Goal: Task Accomplishment & Management: Complete application form

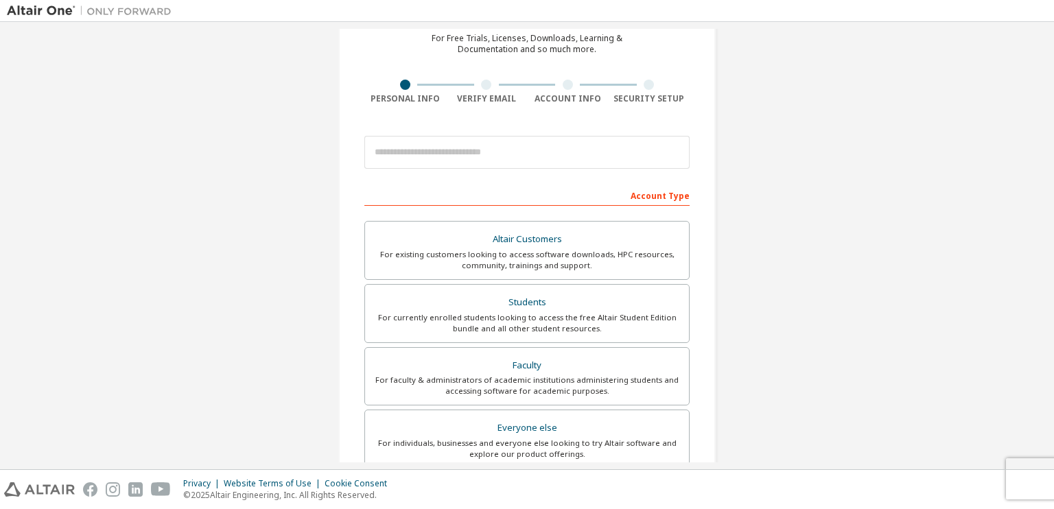
scroll to position [69, 0]
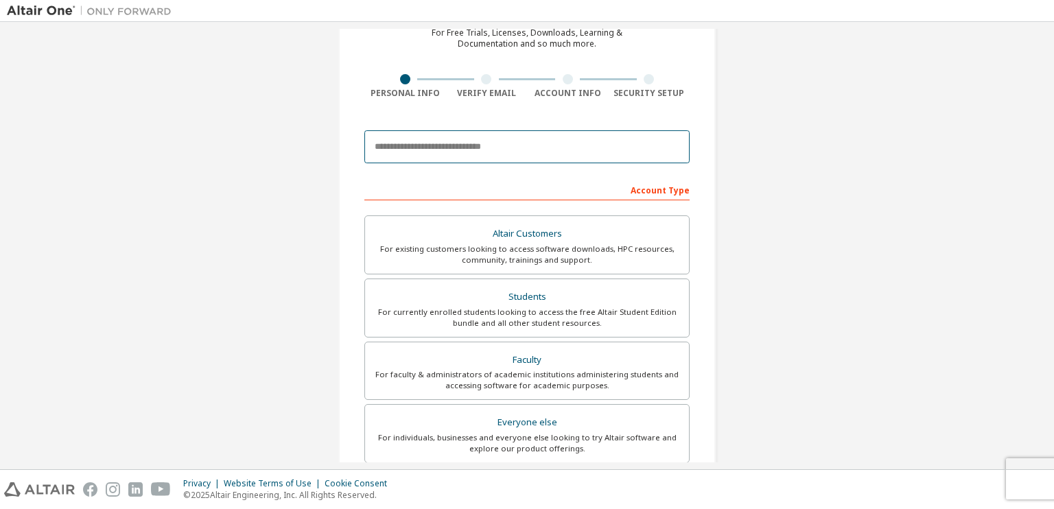
click at [504, 156] on input "email" at bounding box center [526, 146] width 325 height 33
type input "**********"
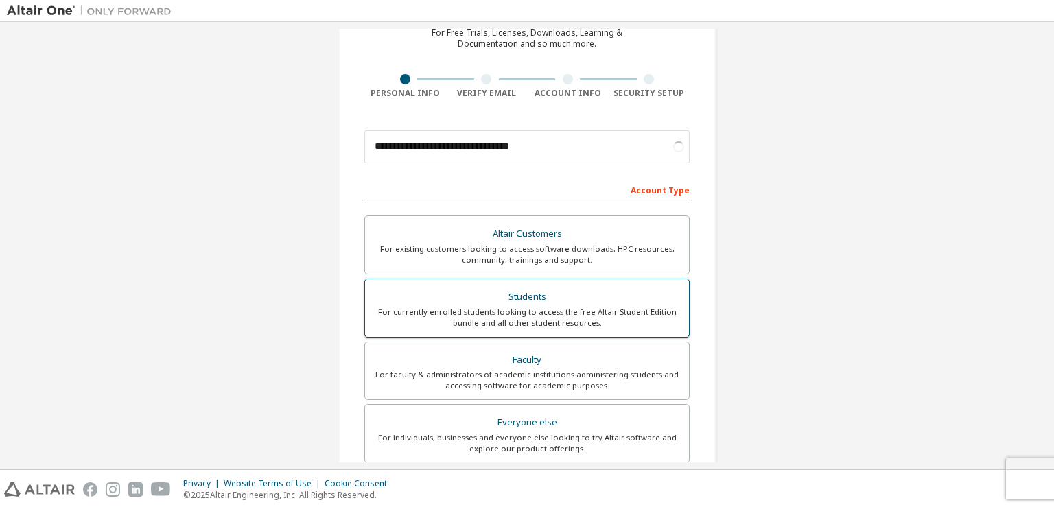
click at [563, 315] on div "For currently enrolled students looking to access the free Altair Student Editi…" at bounding box center [527, 318] width 308 height 22
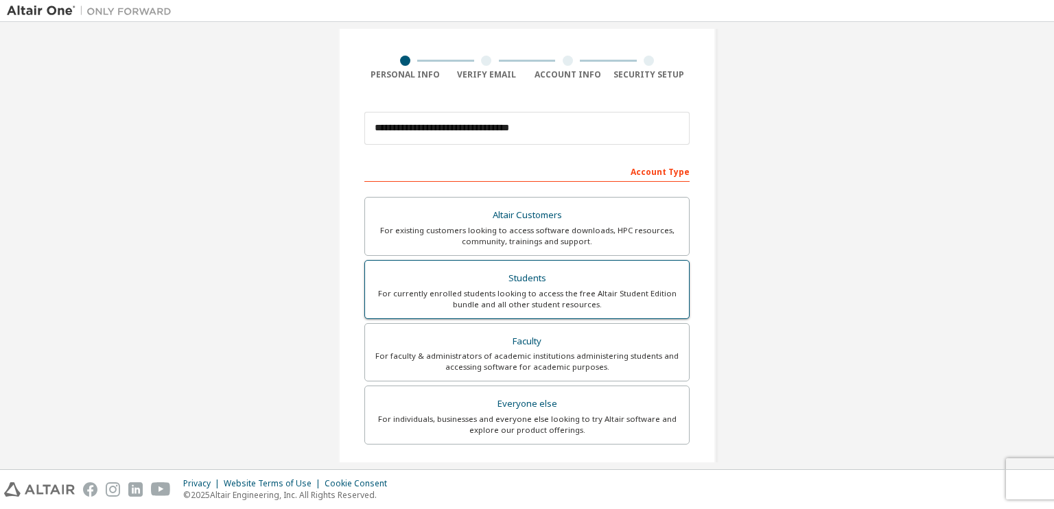
scroll to position [0, 0]
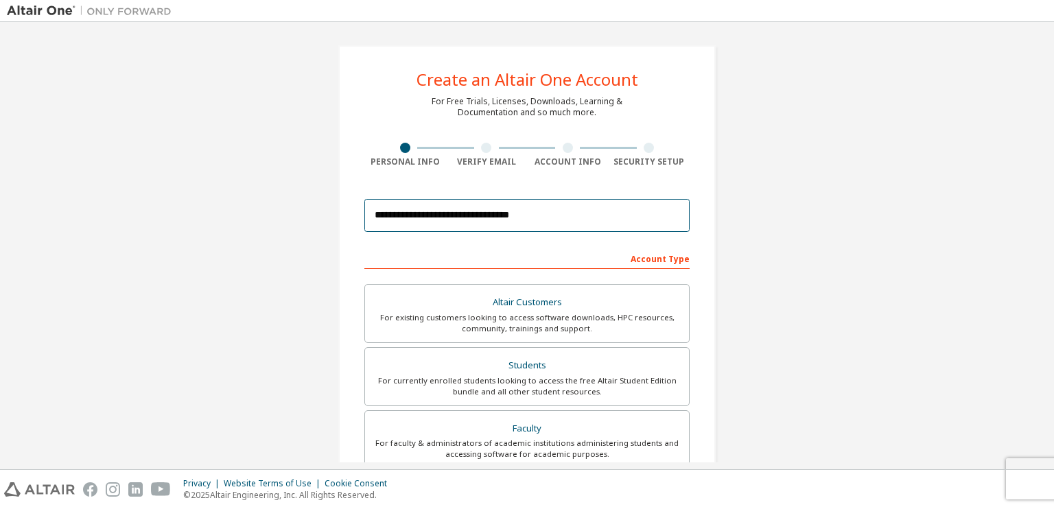
click at [562, 220] on input "**********" at bounding box center [526, 215] width 325 height 33
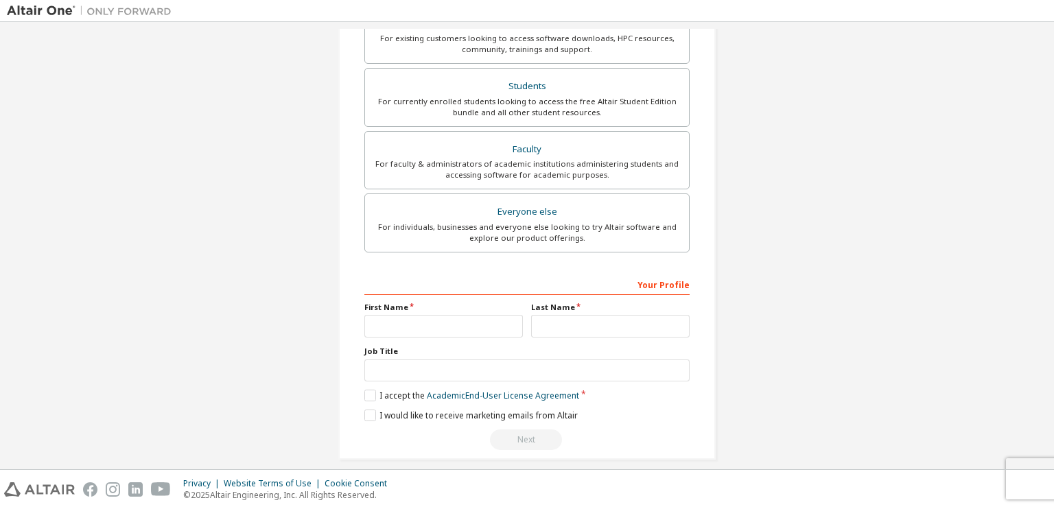
scroll to position [290, 0]
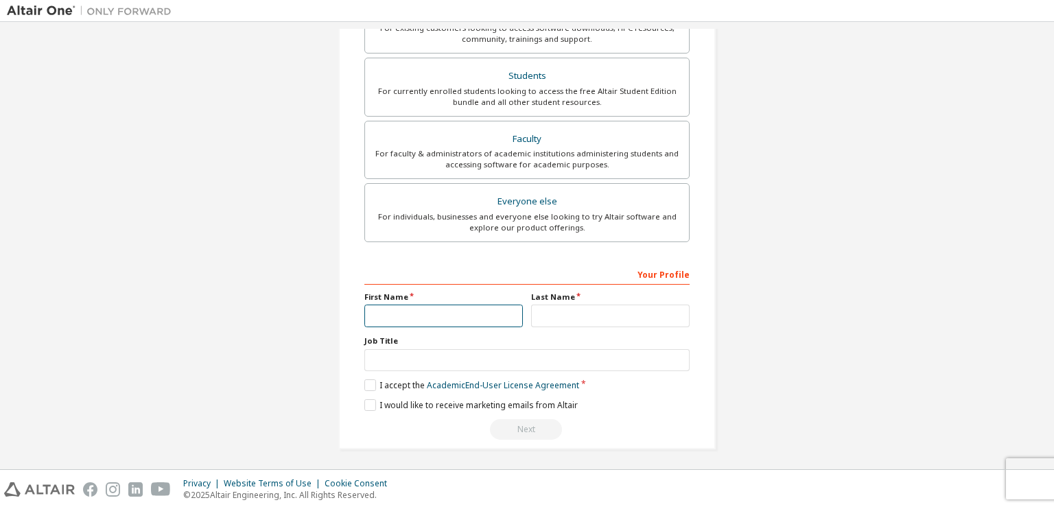
click at [448, 310] on input "text" at bounding box center [443, 316] width 159 height 23
click at [467, 321] on input "text" at bounding box center [443, 316] width 159 height 23
click at [587, 324] on input "text" at bounding box center [610, 316] width 159 height 23
type input "**********"
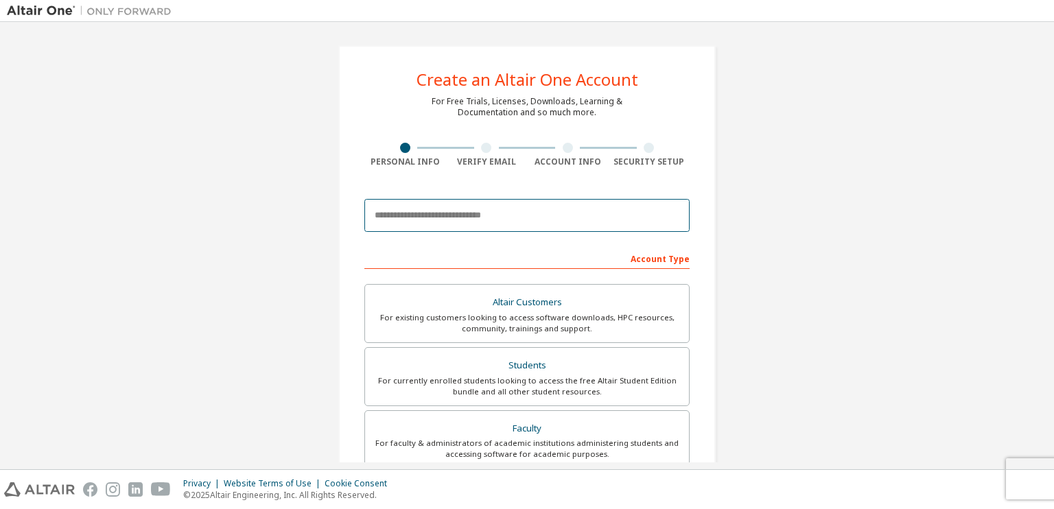
click at [544, 224] on input "email" at bounding box center [526, 215] width 325 height 33
type input "*"
click at [555, 202] on input "*" at bounding box center [526, 215] width 325 height 33
click at [642, 189] on div "Create an Altair One Account For Free Trials, Licenses, Downloads, Learning & D…" at bounding box center [527, 392] width 378 height 694
click at [479, 237] on div "*" at bounding box center [526, 215] width 325 height 47
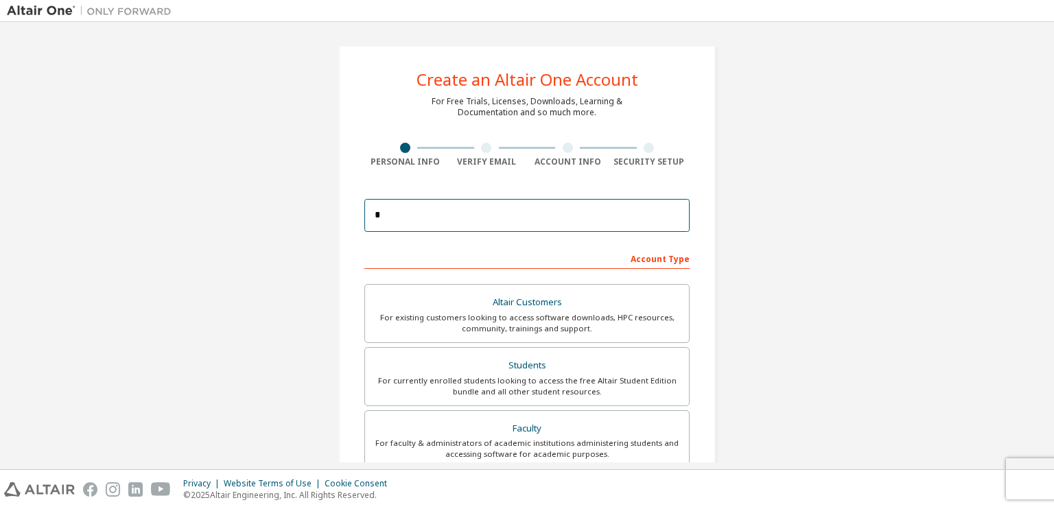
click at [459, 224] on input "*" at bounding box center [526, 215] width 325 height 33
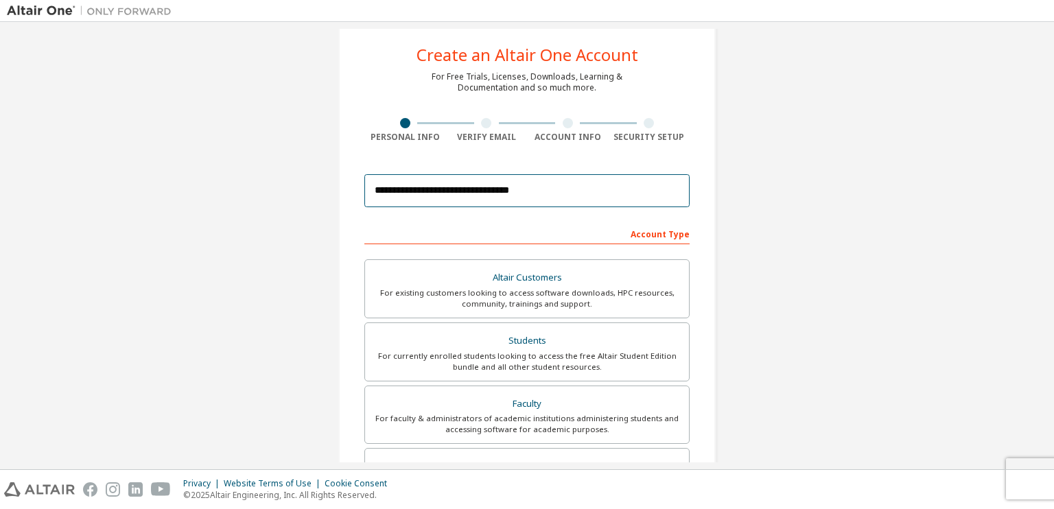
scroll to position [137, 0]
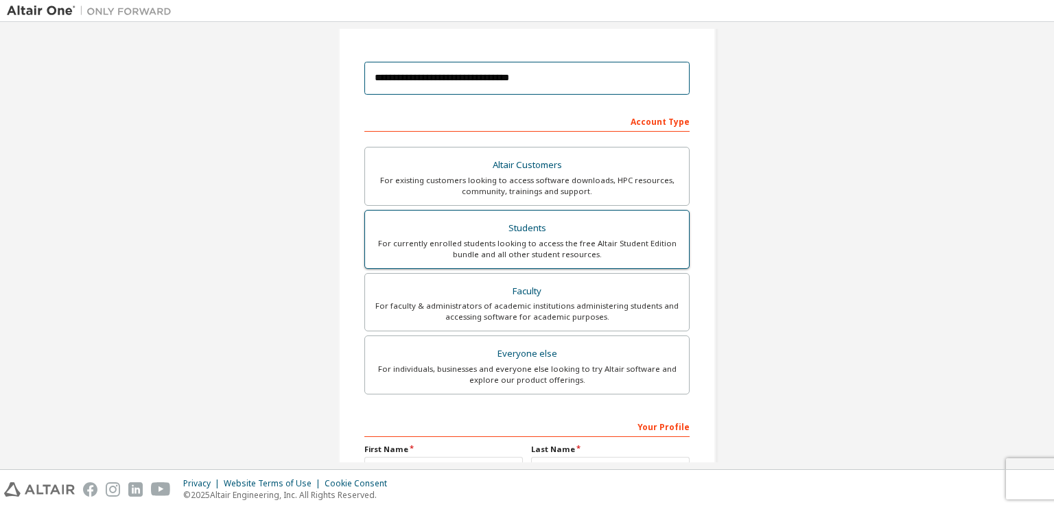
type input "**********"
click at [606, 244] on div "For currently enrolled students looking to access the free Altair Student Editi…" at bounding box center [527, 249] width 308 height 22
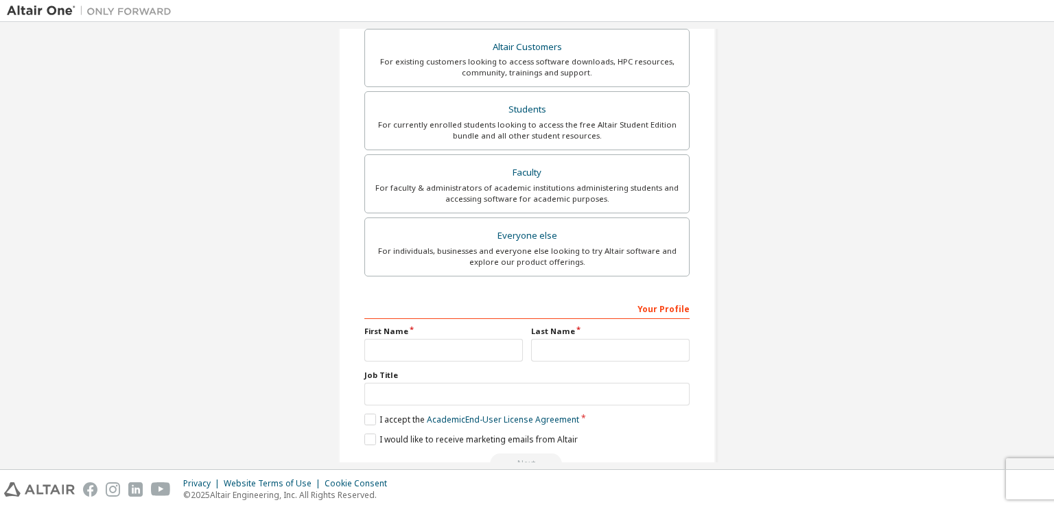
scroll to position [325, 0]
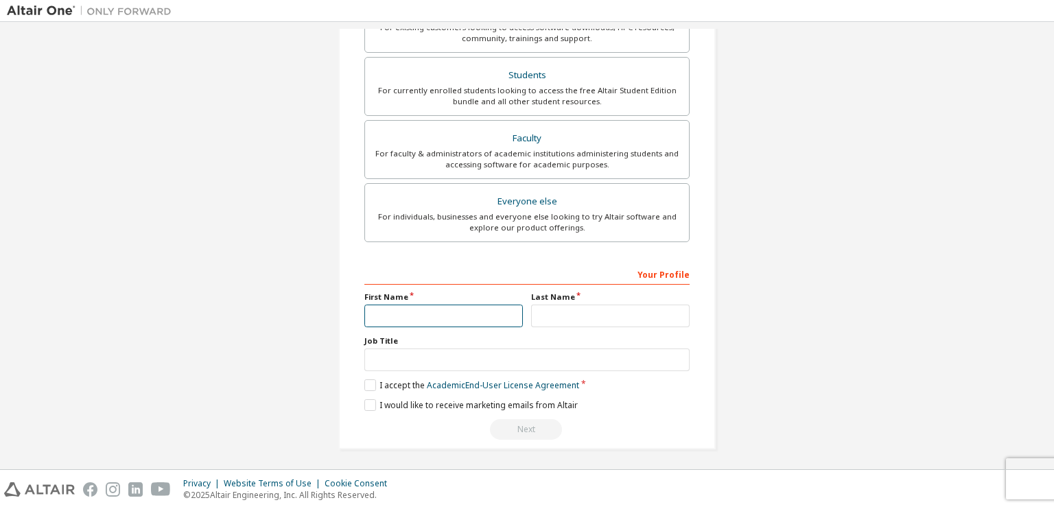
click at [474, 315] on input "text" at bounding box center [443, 316] width 159 height 23
type input "**********"
click at [572, 317] on input "text" at bounding box center [610, 316] width 159 height 23
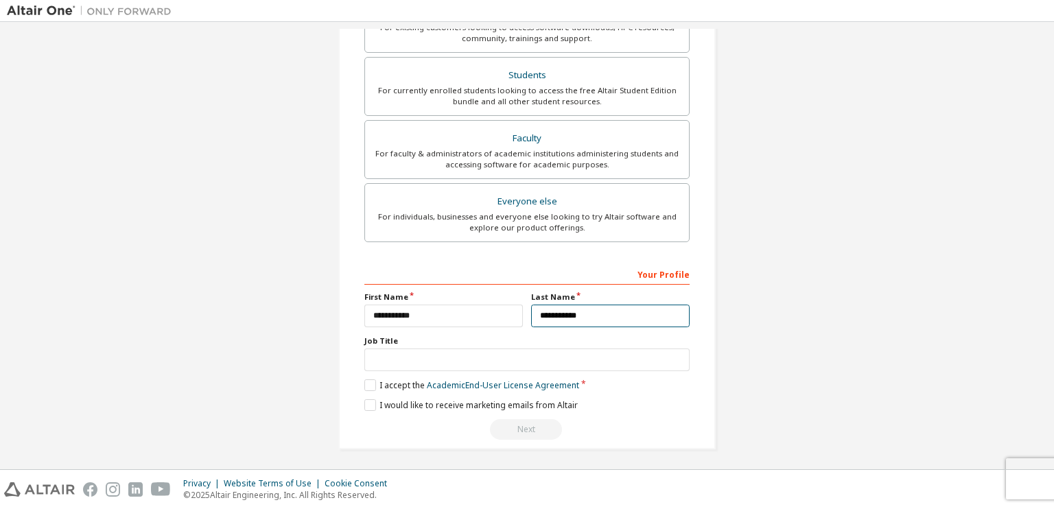
type input "**********"
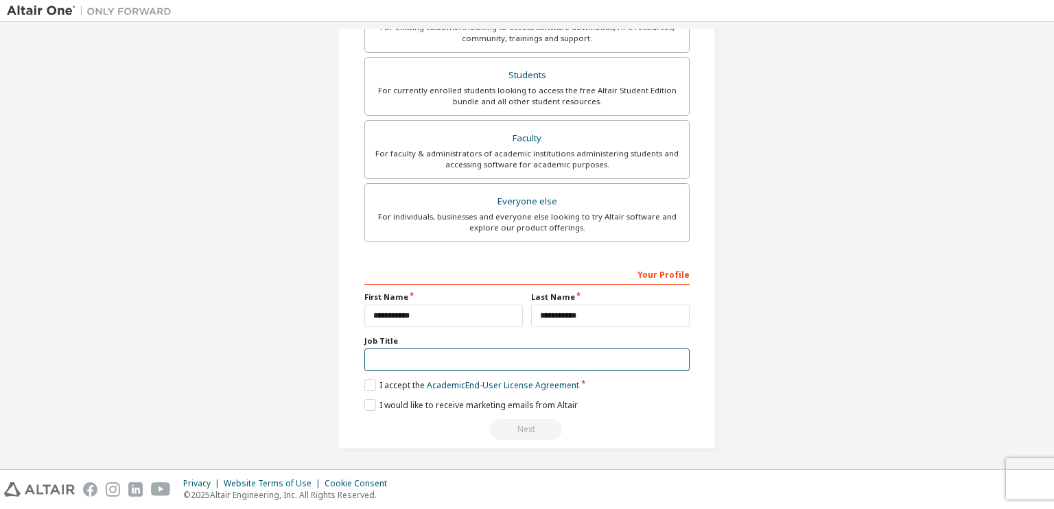
click at [521, 361] on input "text" at bounding box center [526, 360] width 325 height 23
type input "*******"
click at [364, 380] on label "I accept the Academic End-User License Agreement" at bounding box center [471, 386] width 215 height 12
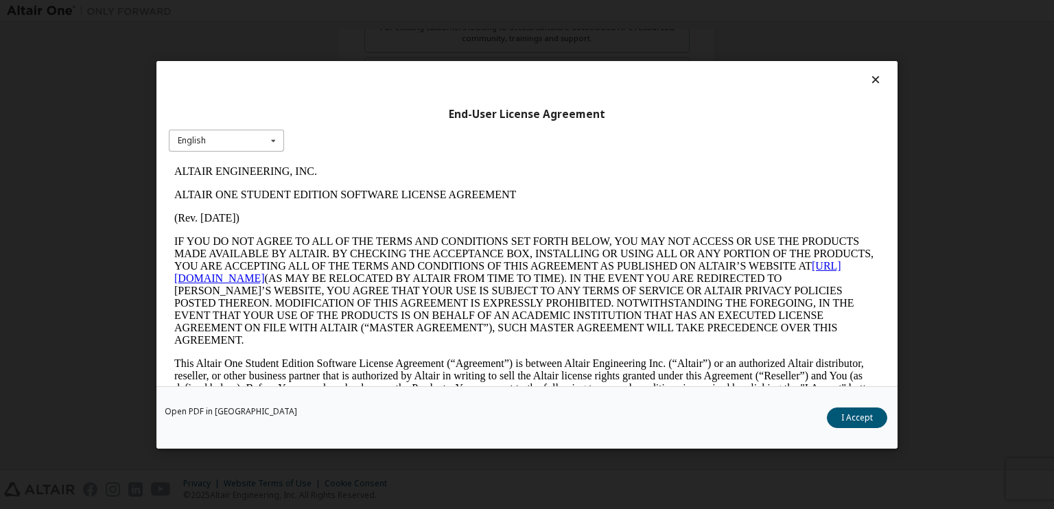
scroll to position [0, 0]
click at [253, 141] on div "English English" at bounding box center [226, 140] width 115 height 23
click at [252, 141] on div "English English" at bounding box center [226, 140] width 115 height 23
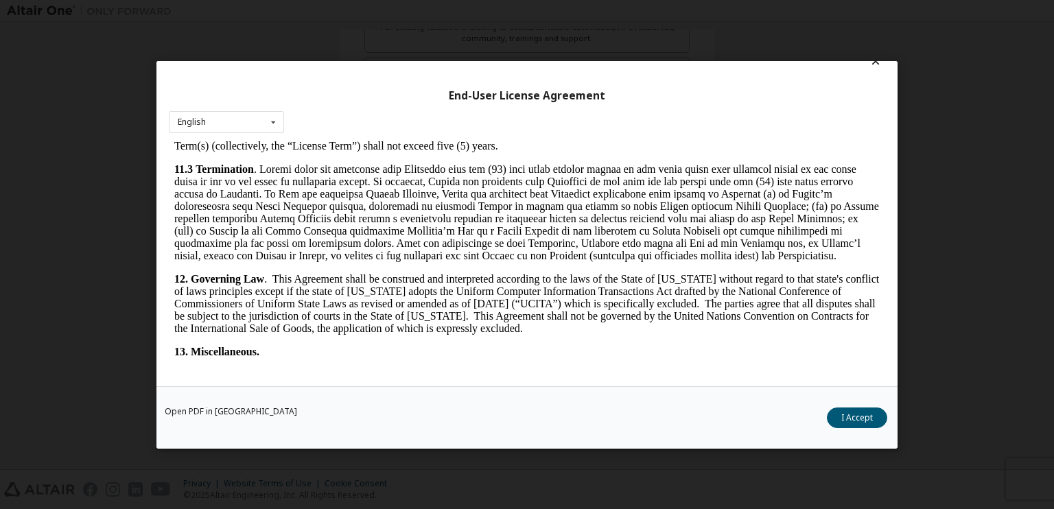
scroll to position [2289, 0]
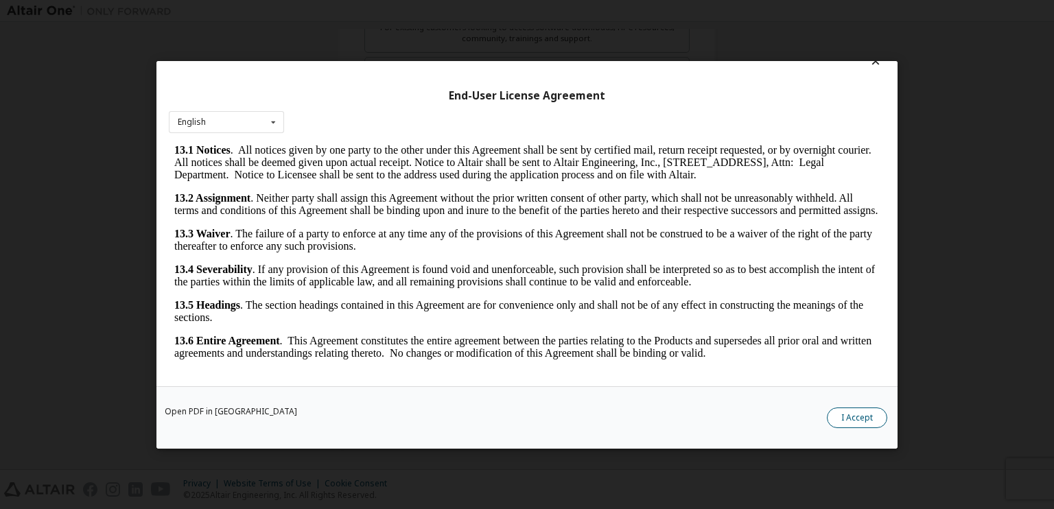
click at [870, 423] on button "I Accept" at bounding box center [857, 417] width 60 height 21
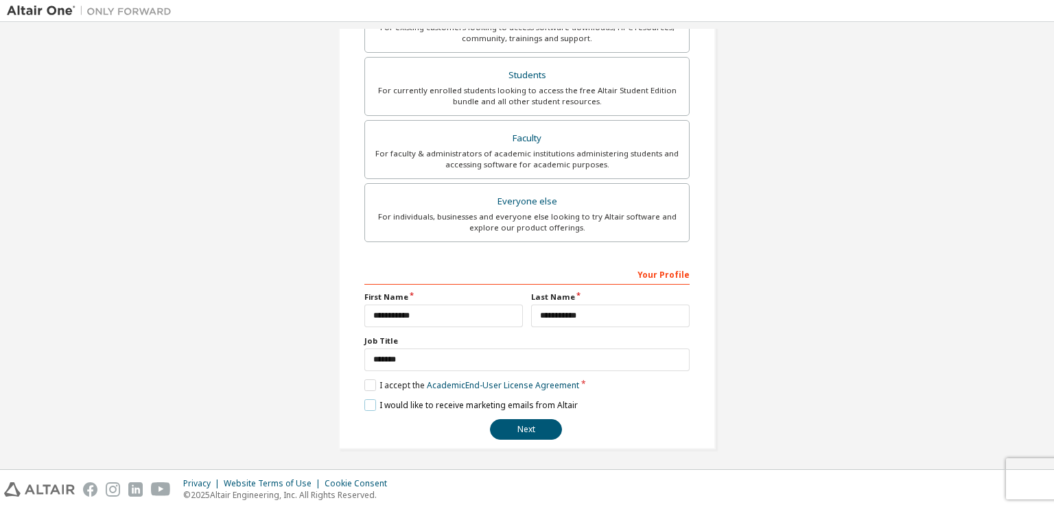
click at [368, 406] on label "I would like to receive marketing emails from Altair" at bounding box center [470, 405] width 213 height 12
click at [518, 428] on button "Next" at bounding box center [526, 429] width 72 height 21
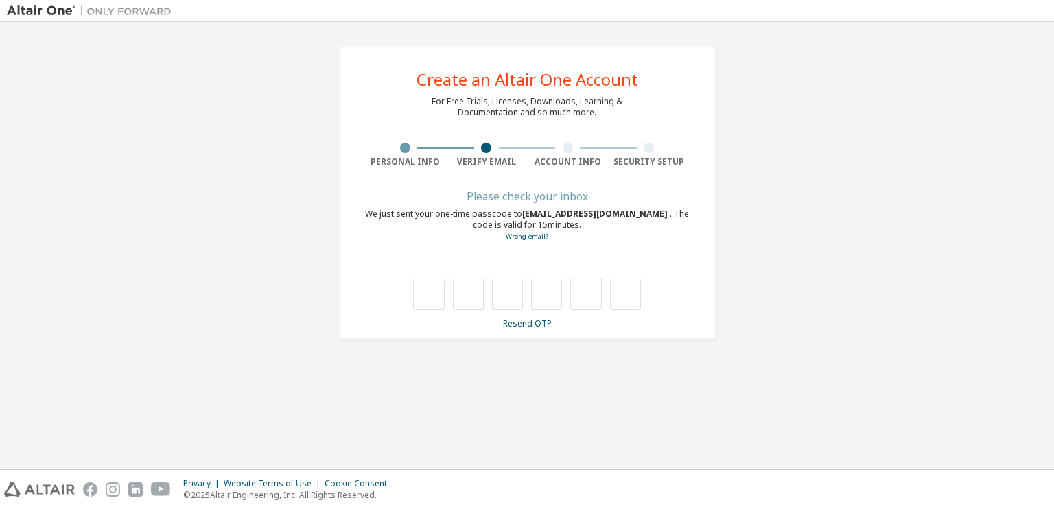
scroll to position [0, 0]
type input "*"
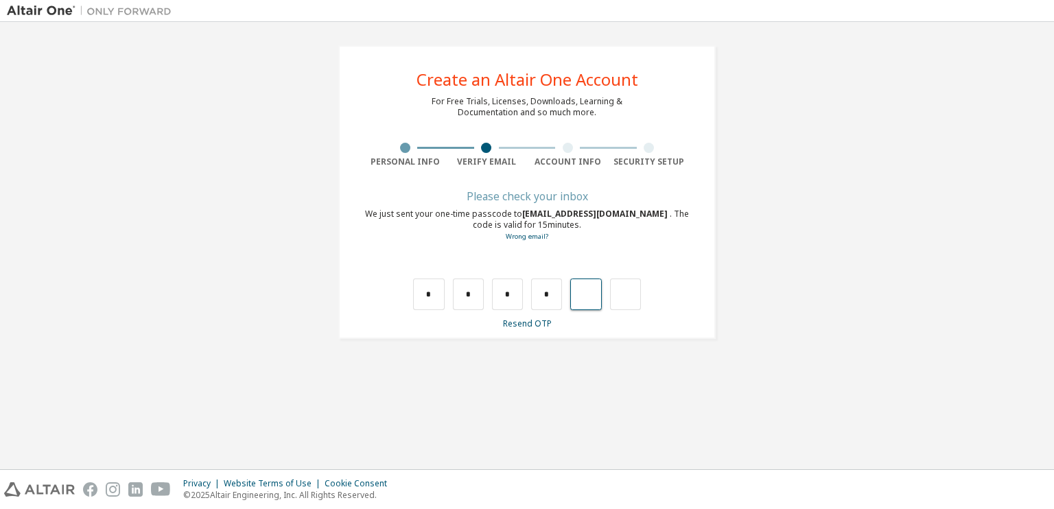
type input "*"
